Goal: Task Accomplishment & Management: Manage account settings

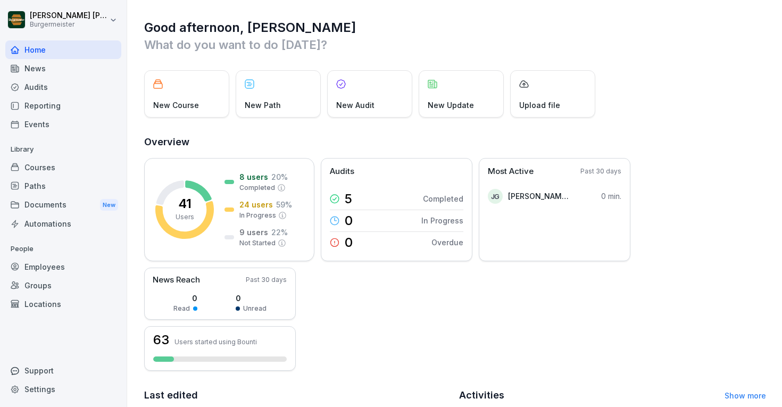
click at [74, 167] on div "Courses" at bounding box center [63, 167] width 116 height 19
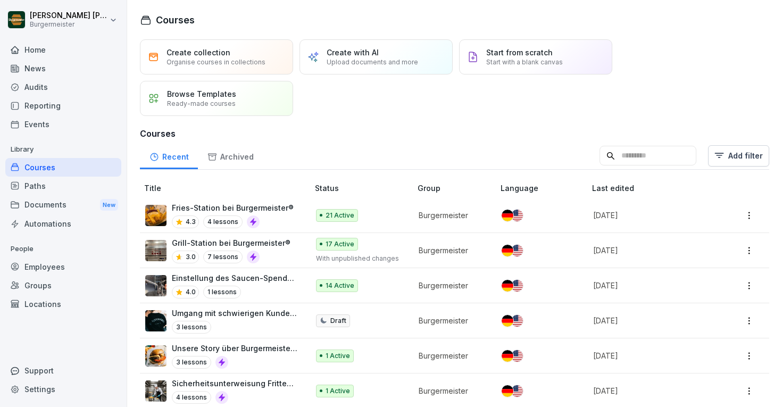
click at [259, 204] on p "Fries-Station bei Burgermeister®" at bounding box center [233, 207] width 122 height 11
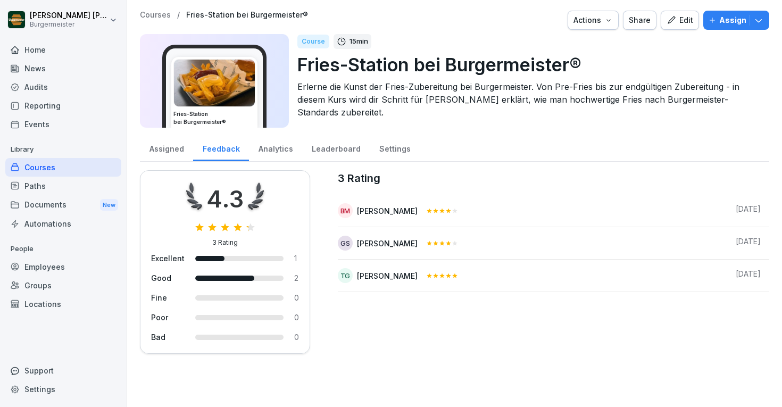
click at [392, 148] on div "Settings" at bounding box center [395, 147] width 50 height 27
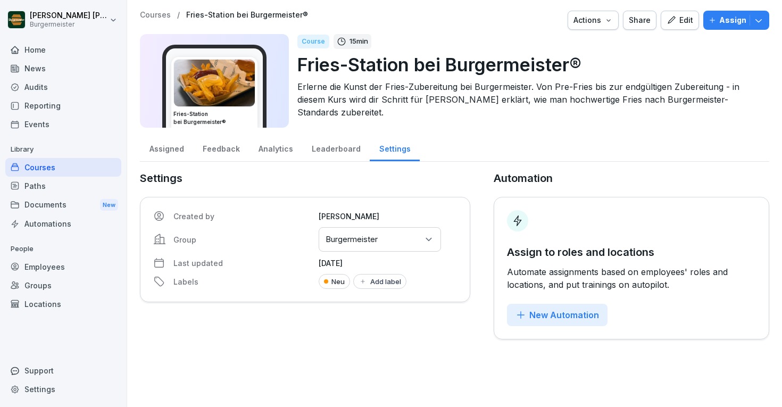
click at [170, 144] on div "Assigned" at bounding box center [166, 147] width 53 height 27
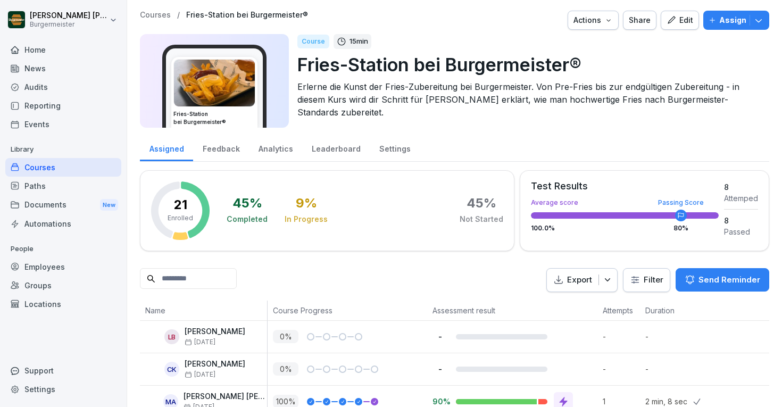
click at [683, 22] on div "Edit" at bounding box center [679, 20] width 27 height 12
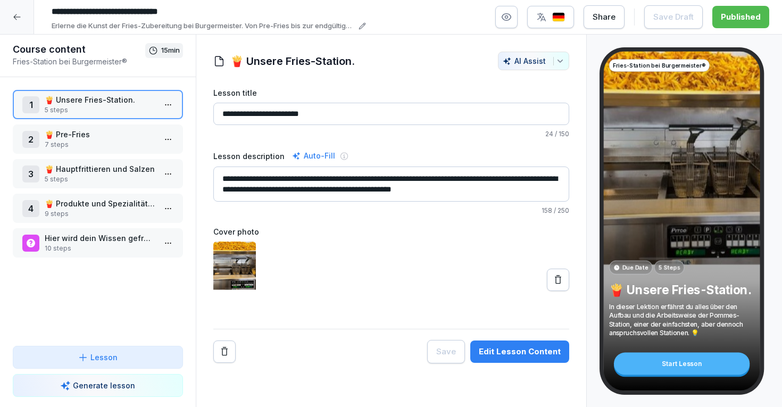
click at [117, 174] on p "5 steps" at bounding box center [100, 179] width 111 height 10
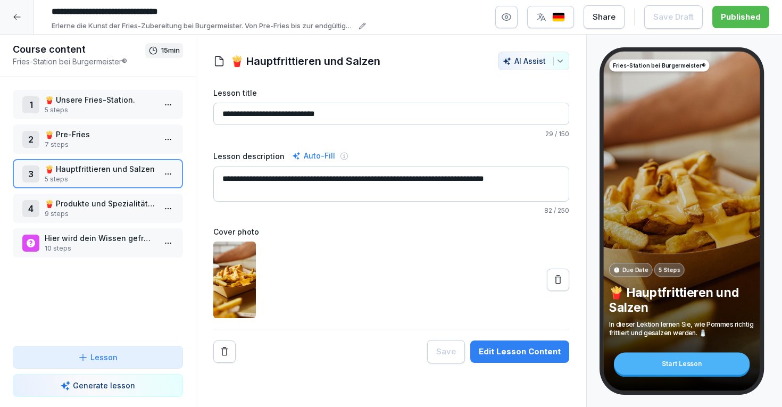
click at [102, 145] on p "7 steps" at bounding box center [100, 145] width 111 height 10
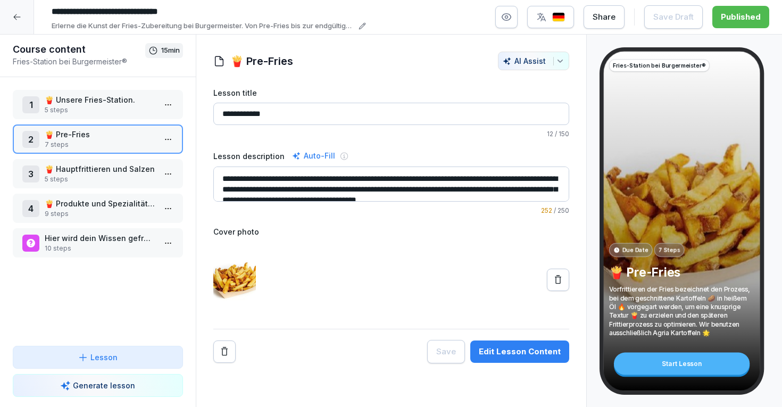
click at [112, 113] on p "5 steps" at bounding box center [100, 110] width 111 height 10
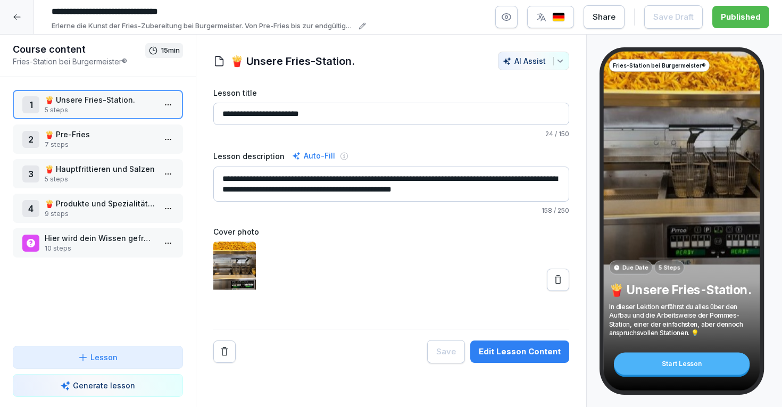
click at [125, 142] on p "7 steps" at bounding box center [100, 145] width 111 height 10
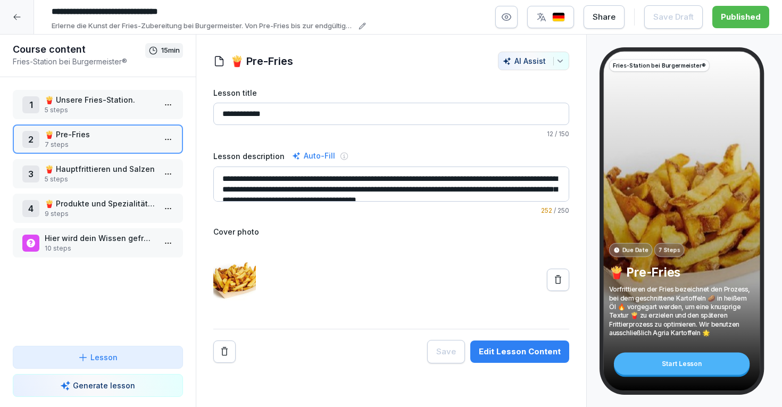
click at [116, 207] on p "🍟 Produkte und Spezialitäten der Fries-Station" at bounding box center [100, 203] width 111 height 11
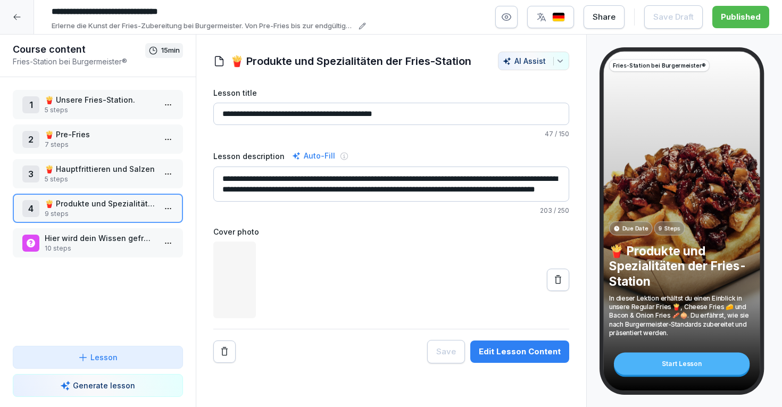
click at [117, 249] on p "10 steps" at bounding box center [100, 249] width 111 height 10
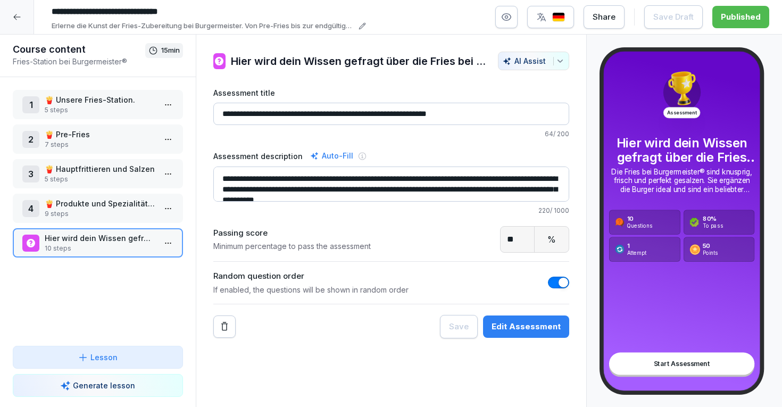
click at [116, 167] on p "🍟 Hauptfrittieren und Salzen" at bounding box center [100, 168] width 111 height 11
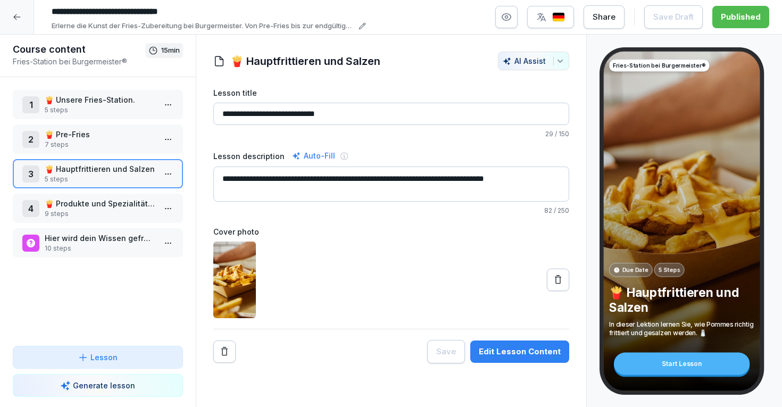
click at [104, 138] on p "🍟 Pre-Fries" at bounding box center [100, 134] width 111 height 11
